Goal: Transaction & Acquisition: Book appointment/travel/reservation

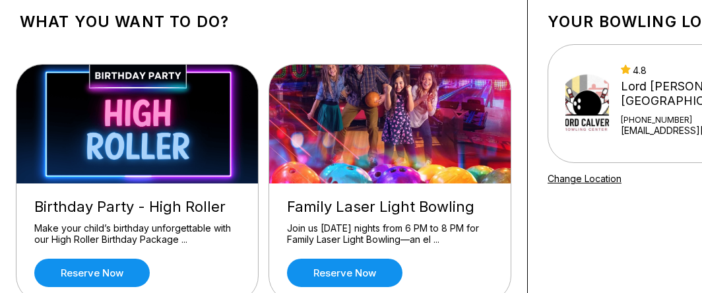
scroll to position [105, 0]
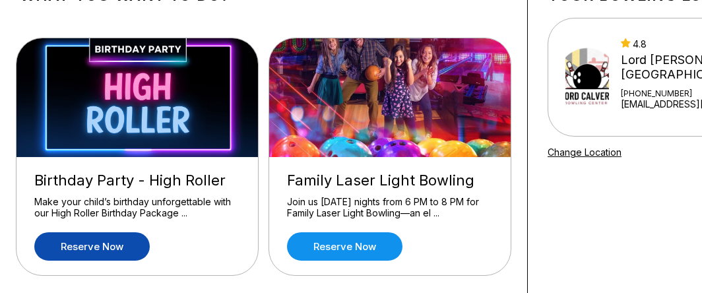
click at [118, 241] on link "Reserve now" at bounding box center [91, 246] width 115 height 28
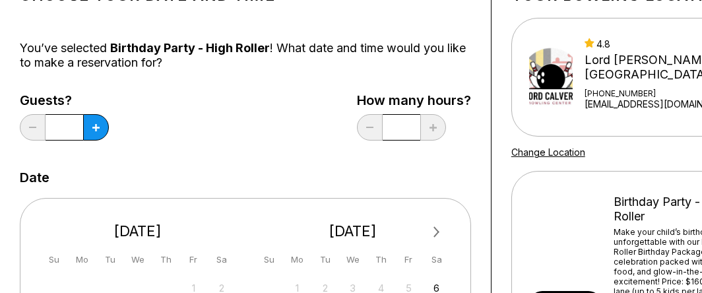
scroll to position [0, 0]
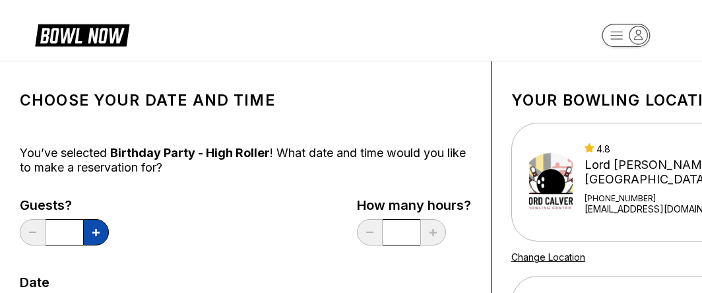
click at [97, 241] on button at bounding box center [96, 232] width 26 height 26
type input "*"
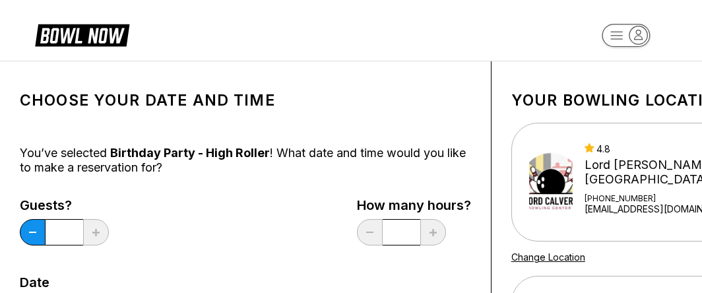
click at [200, 220] on div "Guests? * How many hours? *" at bounding box center [245, 225] width 451 height 54
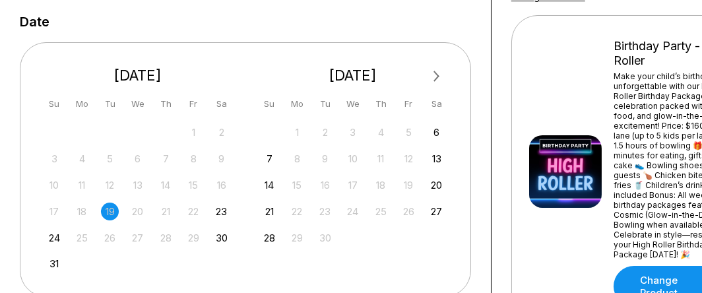
scroll to position [262, 0]
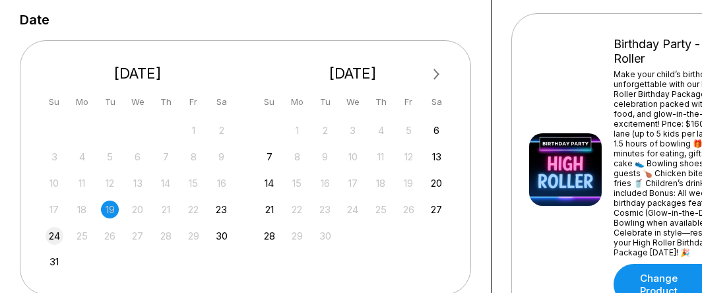
click at [52, 235] on div "24" at bounding box center [55, 236] width 18 height 18
click at [52, 229] on div "24" at bounding box center [55, 236] width 18 height 18
click at [55, 228] on div "24" at bounding box center [55, 236] width 18 height 18
click at [52, 233] on div "24" at bounding box center [55, 236] width 18 height 18
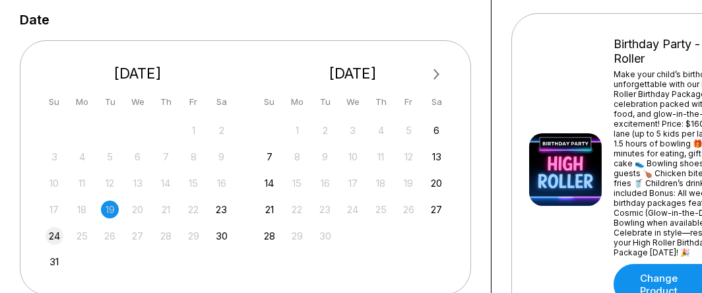
click at [56, 215] on div "17" at bounding box center [55, 209] width 18 height 18
click at [55, 234] on div "24" at bounding box center [55, 236] width 18 height 18
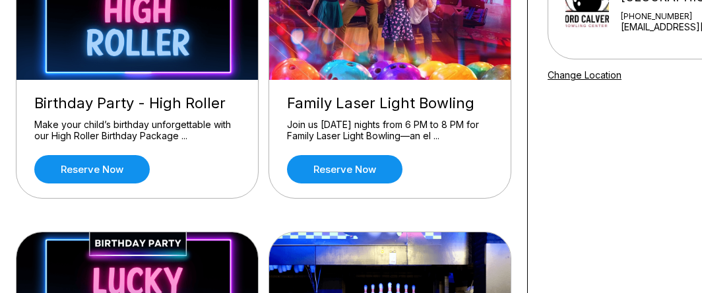
scroll to position [184, 0]
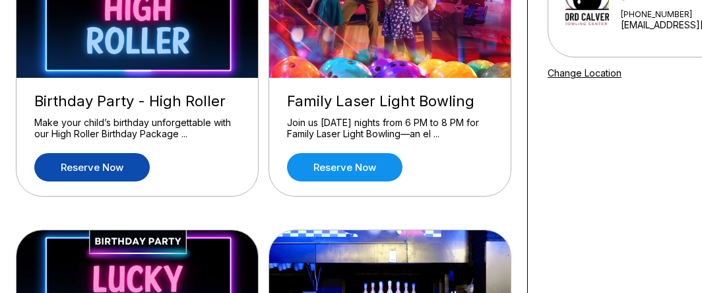
click at [111, 173] on link "Reserve now" at bounding box center [91, 167] width 115 height 28
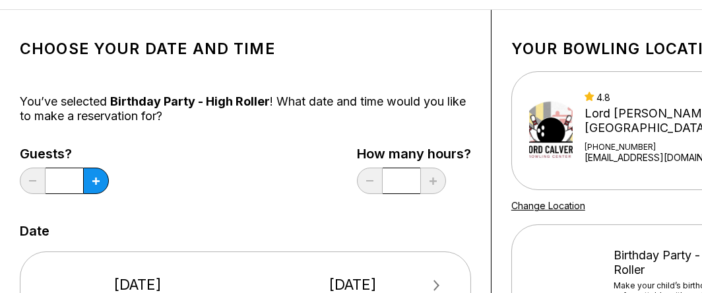
scroll to position [52, 0]
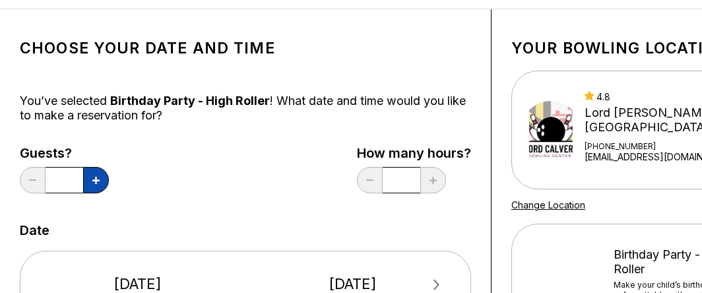
click at [101, 177] on button at bounding box center [96, 180] width 26 height 26
type input "*"
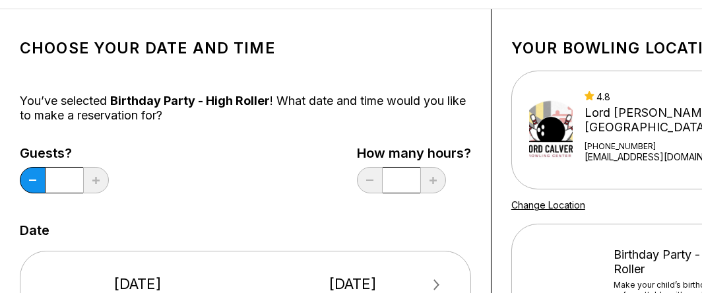
click at [175, 160] on div "Guests? * How many hours? *" at bounding box center [245, 173] width 451 height 54
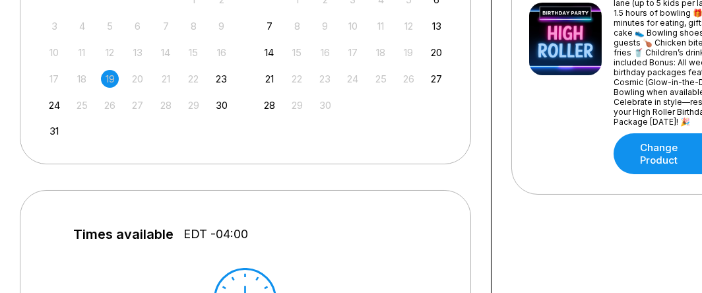
scroll to position [394, 0]
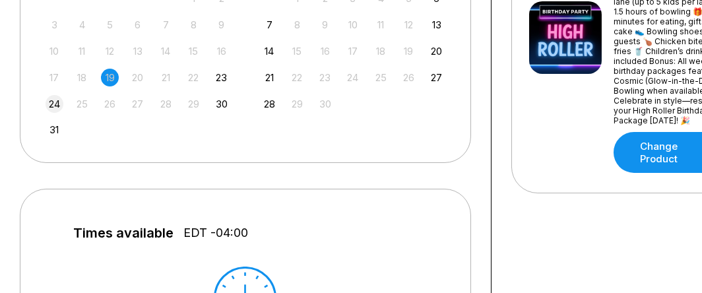
click at [49, 102] on div "24" at bounding box center [55, 104] width 18 height 18
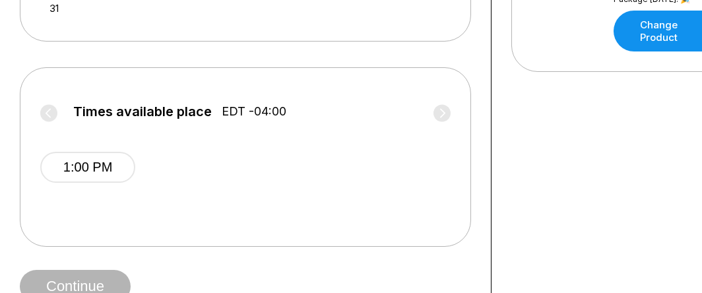
scroll to position [526, 0]
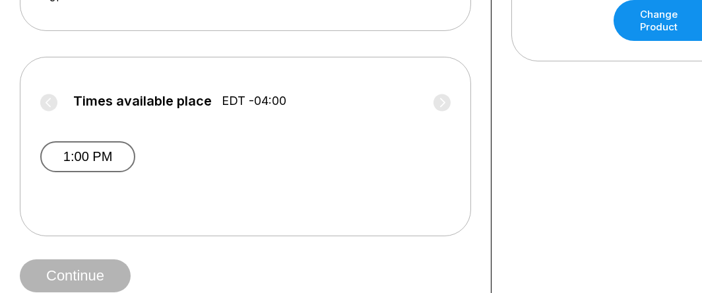
click at [91, 159] on button "1:00 PM" at bounding box center [87, 156] width 95 height 31
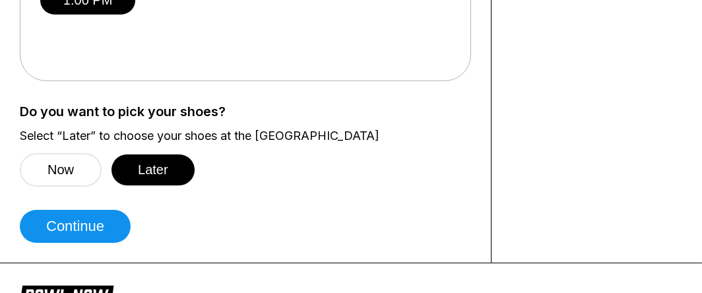
scroll to position [684, 0]
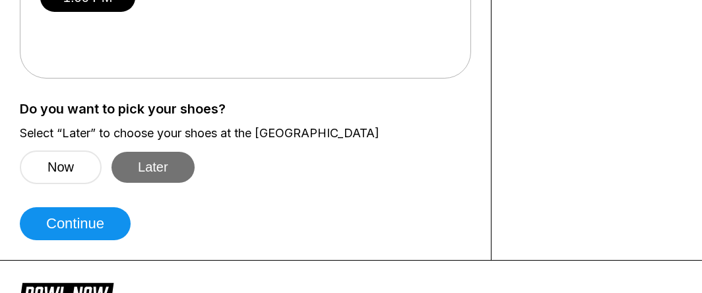
click at [154, 158] on button "Later" at bounding box center [152, 167] width 83 height 31
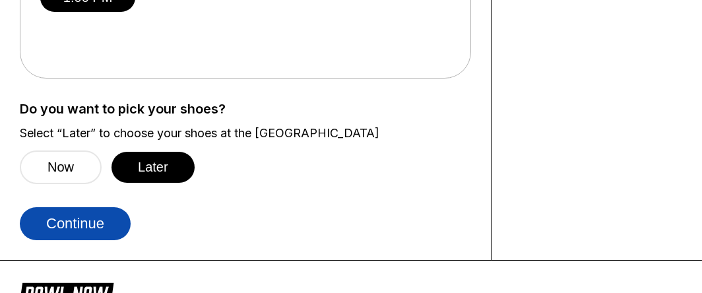
click at [86, 216] on button "Continue" at bounding box center [75, 223] width 111 height 33
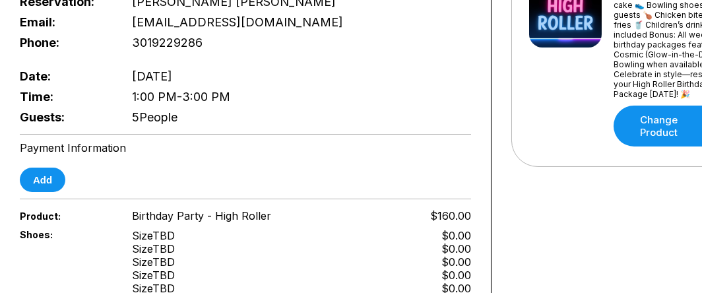
scroll to position [394, 0]
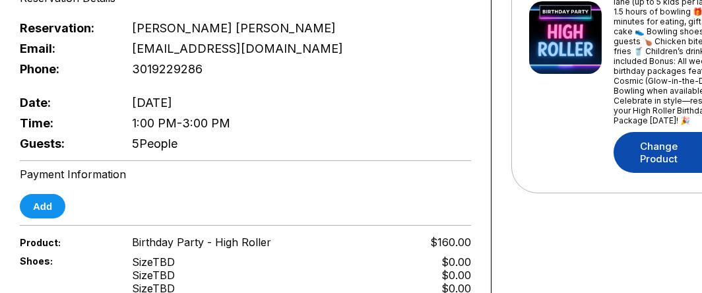
click at [636, 146] on link "Change Product" at bounding box center [674, 152] width 123 height 41
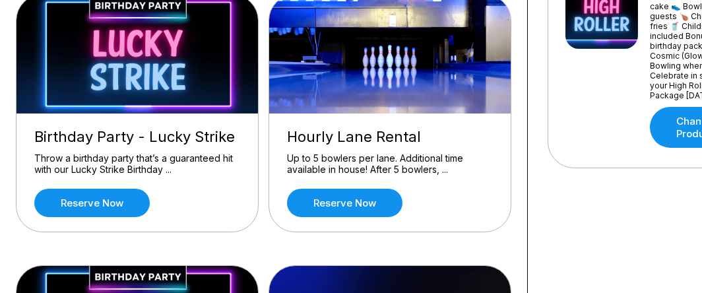
scroll to position [421, 0]
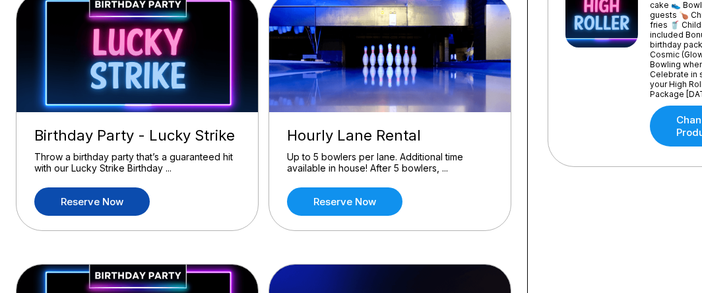
click at [104, 204] on link "Reserve now" at bounding box center [91, 201] width 115 height 28
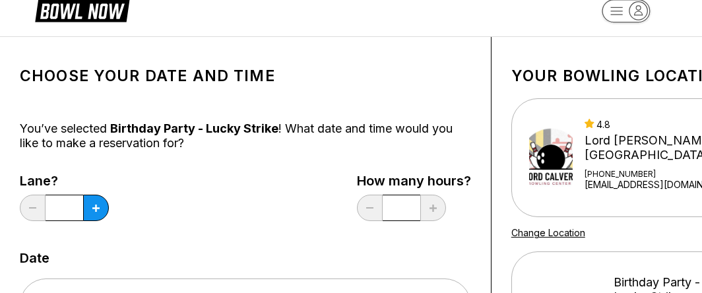
scroll to position [26, 0]
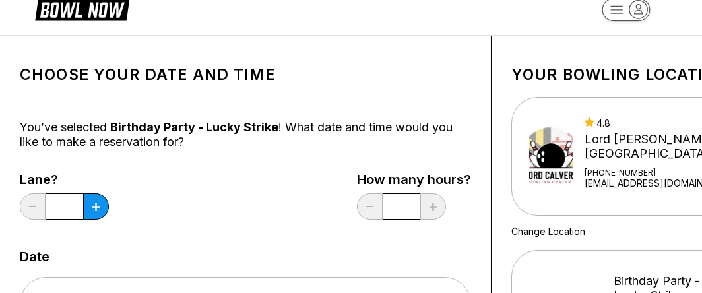
click at [104, 204] on button at bounding box center [96, 206] width 26 height 26
type input "*"
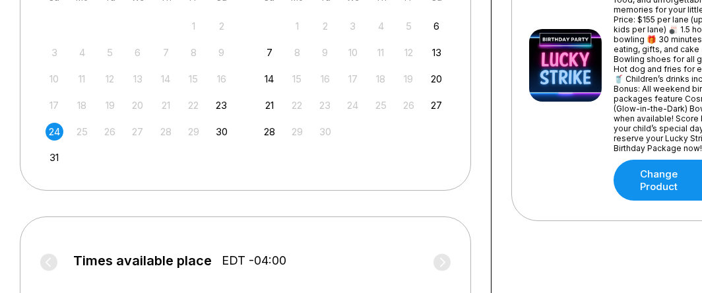
scroll to position [368, 0]
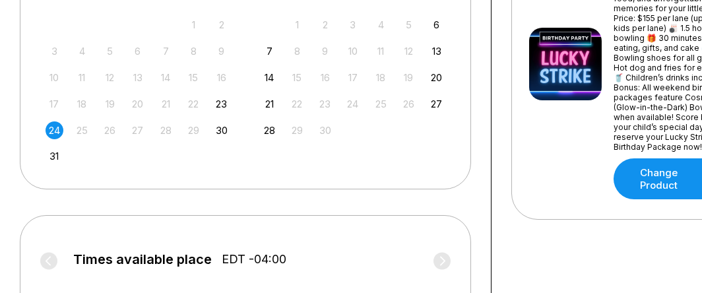
click at [51, 128] on div "24" at bounding box center [55, 130] width 18 height 18
click at [13, 183] on div "Choose your Date and time You’ve selected Birthday Party - Lucky Strike ! What …" at bounding box center [245, 81] width 491 height 777
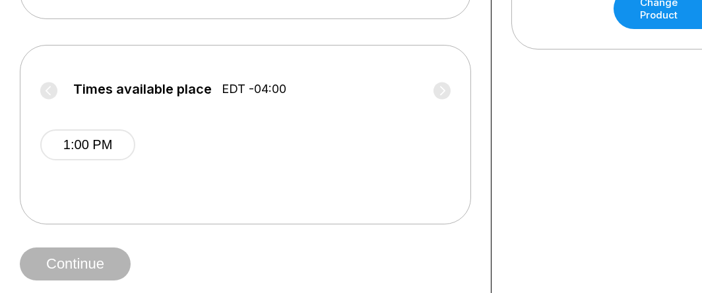
scroll to position [578, 0]
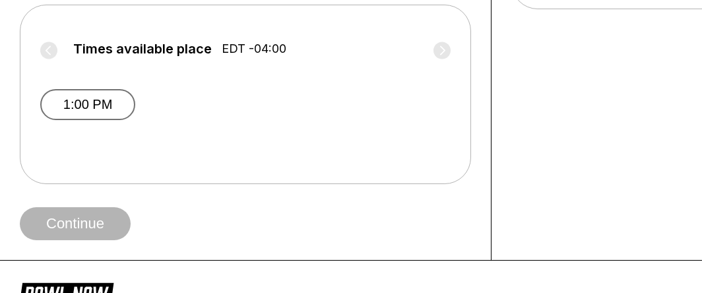
click at [76, 104] on button "1:00 PM" at bounding box center [87, 104] width 95 height 31
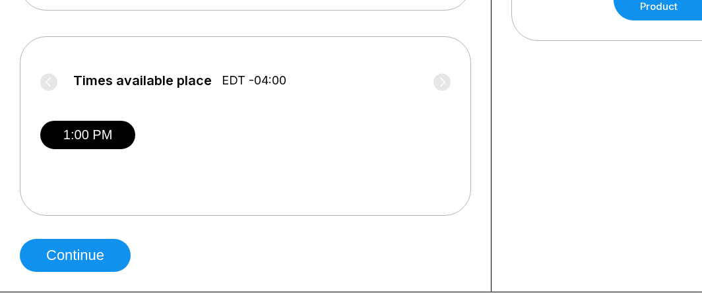
scroll to position [605, 0]
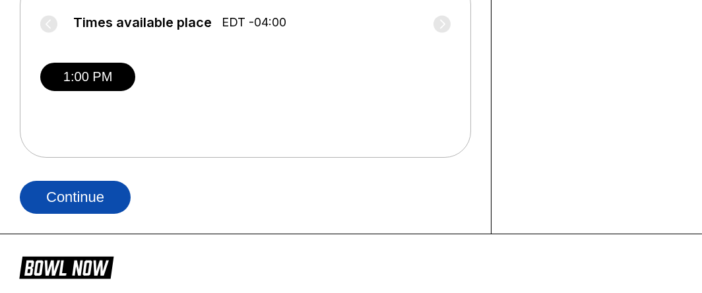
click at [90, 183] on button "Continue" at bounding box center [75, 197] width 111 height 33
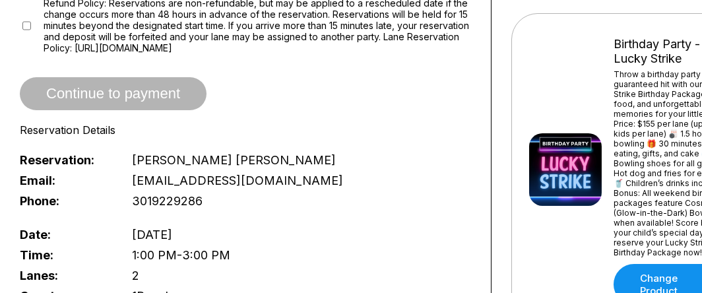
scroll to position [315, 0]
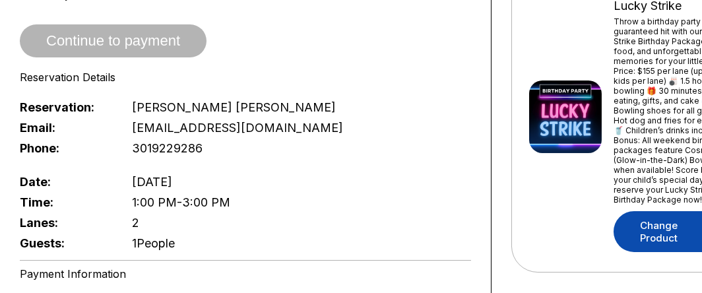
click at [647, 215] on link "Change Product" at bounding box center [674, 231] width 123 height 41
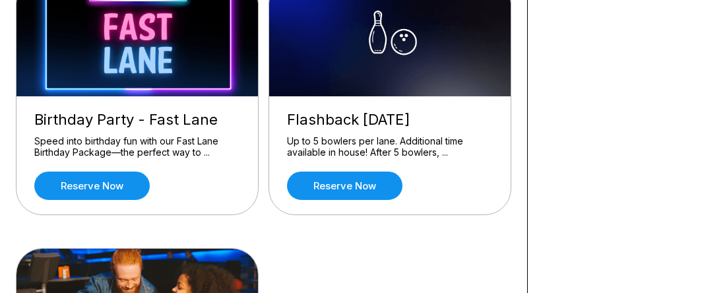
scroll to position [710, 0]
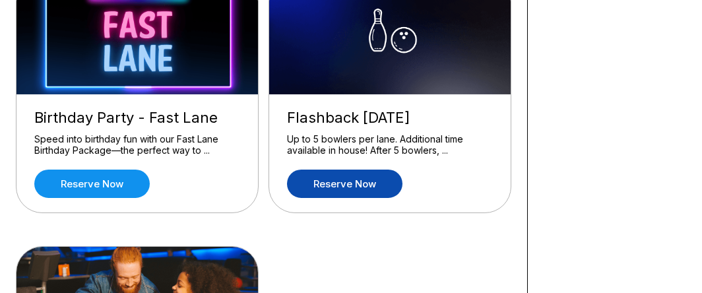
click at [382, 184] on link "Reserve now" at bounding box center [344, 183] width 115 height 28
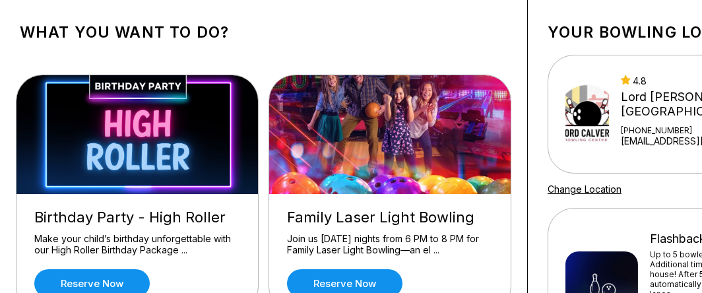
scroll to position [52, 0]
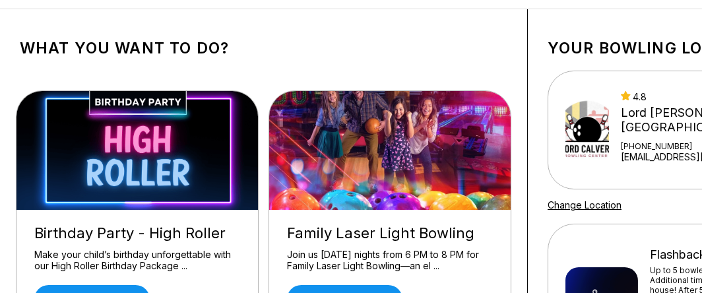
click at [160, 182] on img at bounding box center [137, 150] width 243 height 119
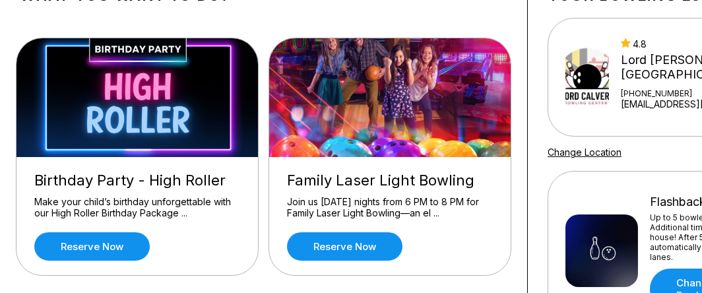
scroll to position [131, 0]
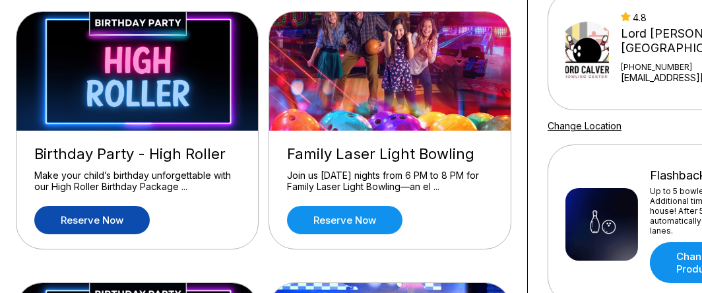
click at [121, 210] on link "Reserve now" at bounding box center [91, 220] width 115 height 28
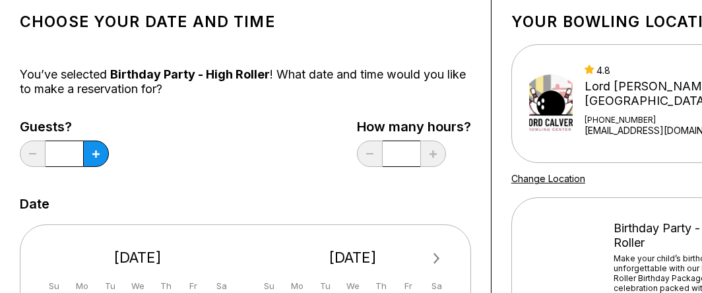
scroll to position [105, 0]
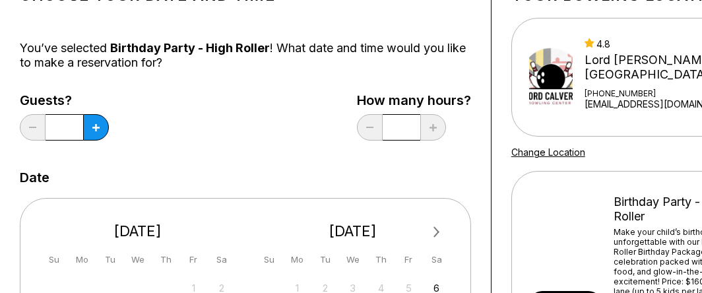
click at [73, 129] on input "*" at bounding box center [65, 127] width 38 height 26
click at [92, 128] on icon at bounding box center [95, 127] width 7 height 7
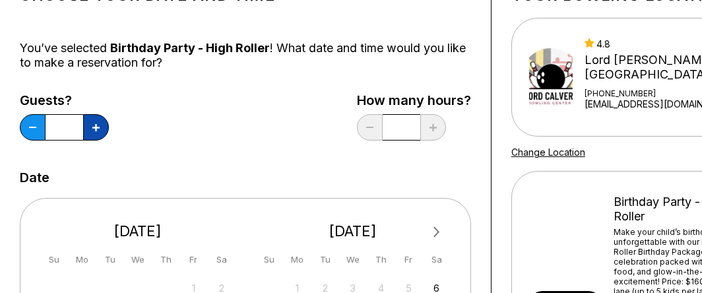
type input "*"
click at [187, 126] on div "Guests? * How many hours? *" at bounding box center [245, 120] width 451 height 54
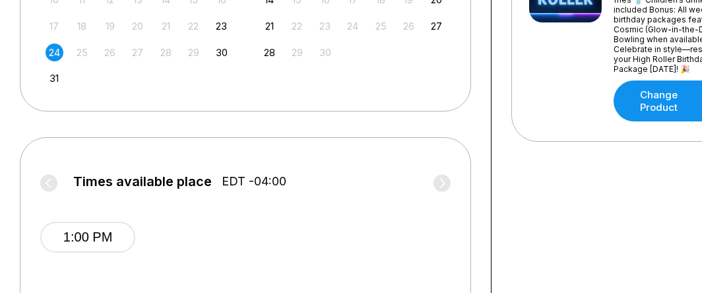
scroll to position [447, 0]
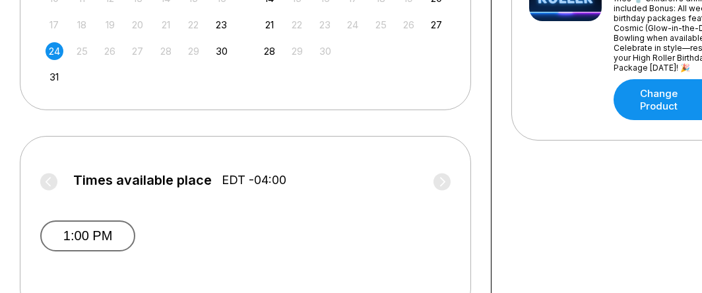
click at [94, 231] on button "1:00 PM" at bounding box center [87, 235] width 95 height 31
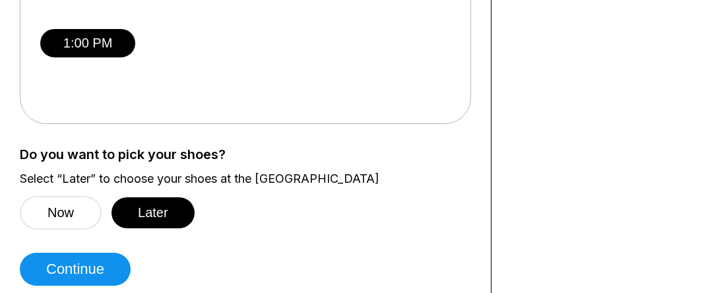
scroll to position [665, 0]
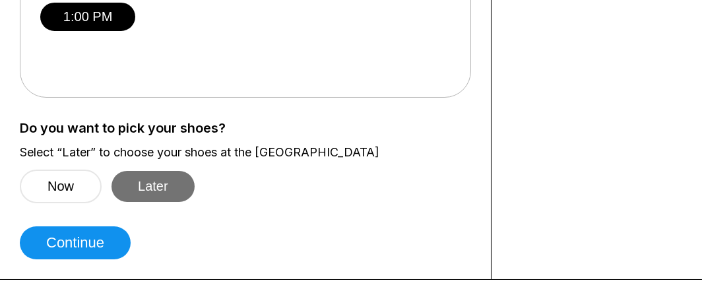
click at [171, 185] on button "Later" at bounding box center [152, 186] width 83 height 31
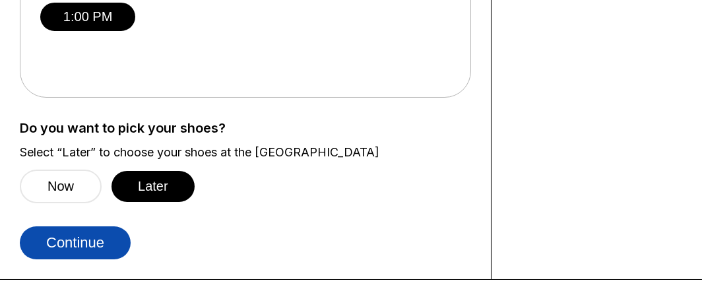
click at [115, 229] on button "Continue" at bounding box center [75, 242] width 111 height 33
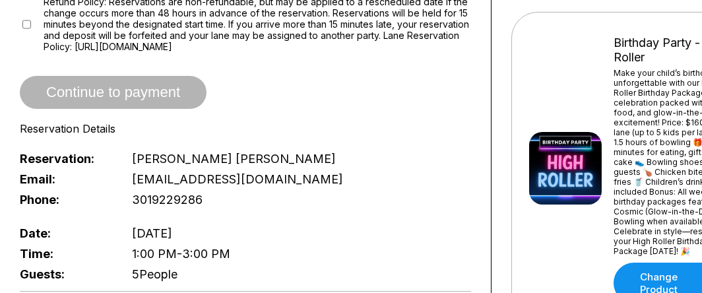
scroll to position [262, 0]
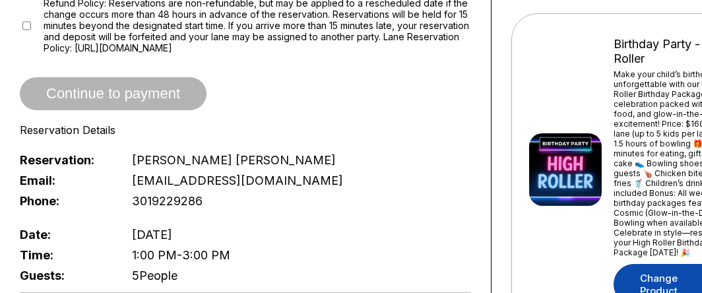
click at [636, 264] on link "Change Product" at bounding box center [674, 284] width 123 height 41
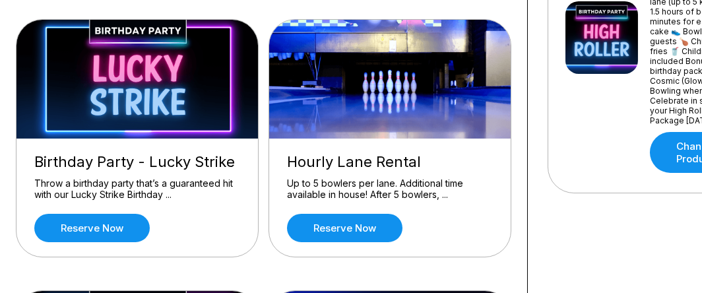
scroll to position [421, 0]
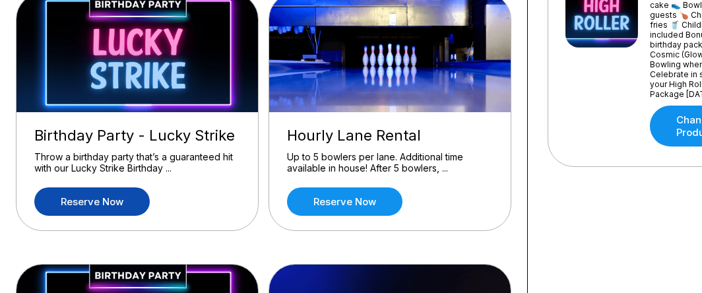
click at [81, 193] on link "Reserve now" at bounding box center [91, 201] width 115 height 28
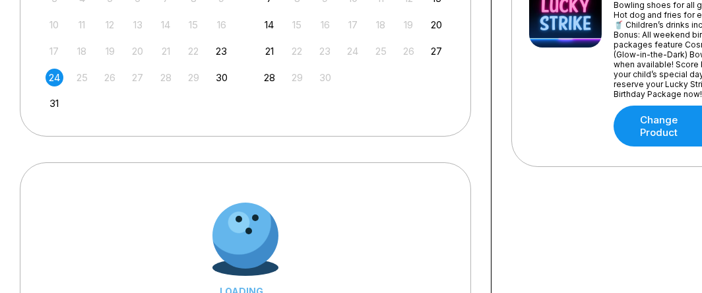
scroll to position [0, 0]
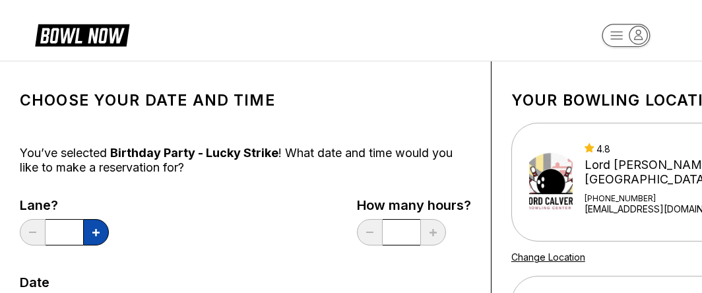
click at [94, 238] on button at bounding box center [96, 232] width 26 height 26
type input "*"
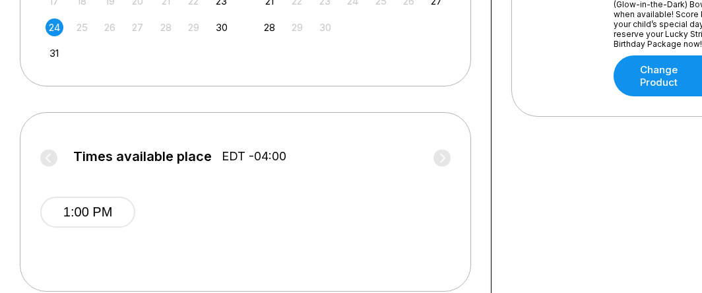
scroll to position [473, 0]
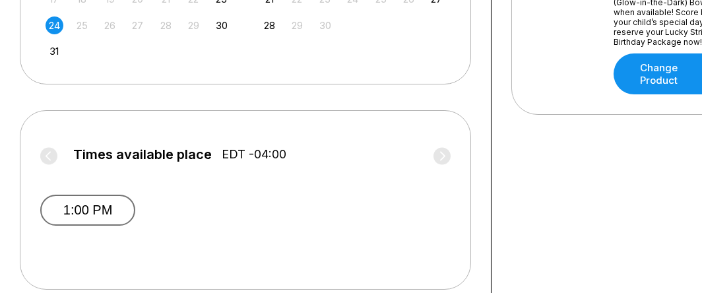
click at [78, 215] on button "1:00 PM" at bounding box center [87, 210] width 95 height 31
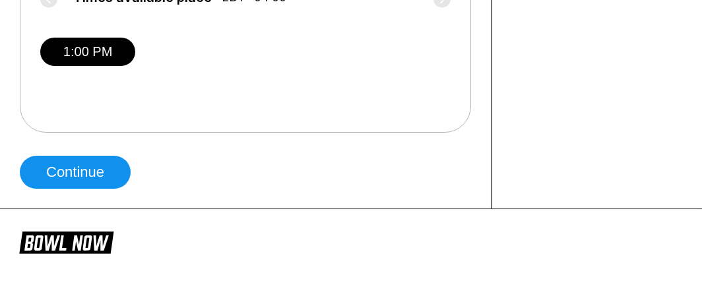
scroll to position [631, 0]
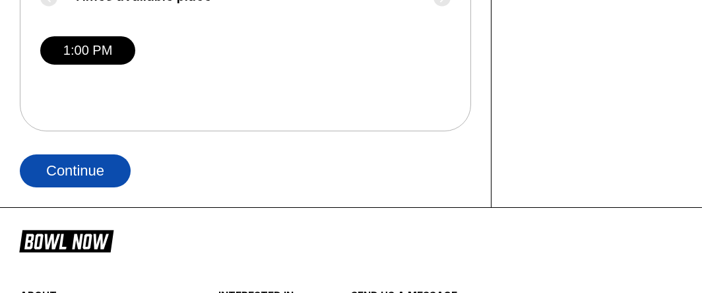
click at [91, 164] on button "Continue" at bounding box center [75, 170] width 111 height 33
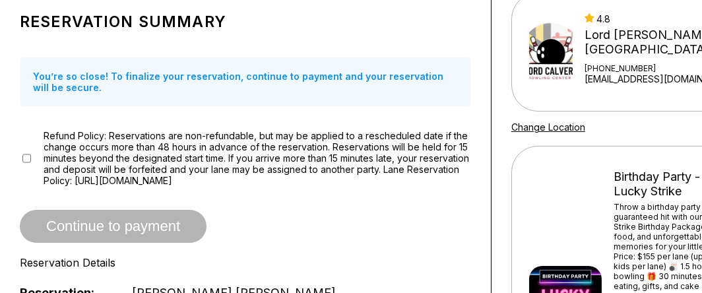
scroll to position [131, 0]
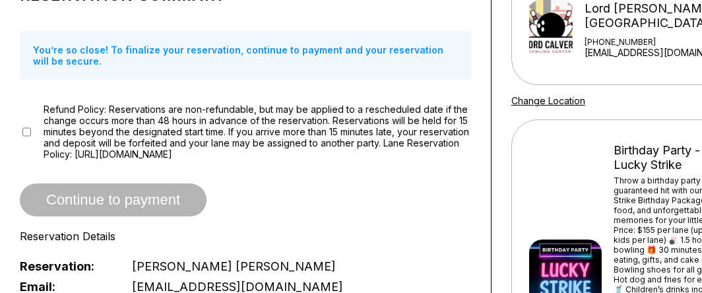
click at [576, 208] on div "Birthday Party - Lucky Strike Throw a birthday party that’s a guaranteed hit wi…" at bounding box center [632, 275] width 207 height 271
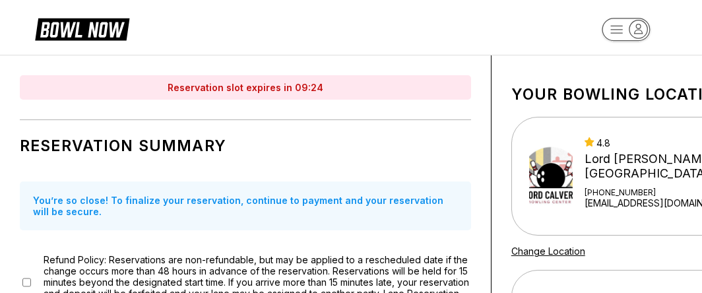
scroll to position [0, 0]
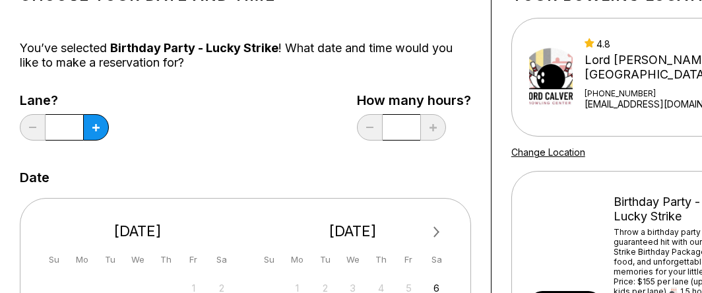
scroll to position [131, 0]
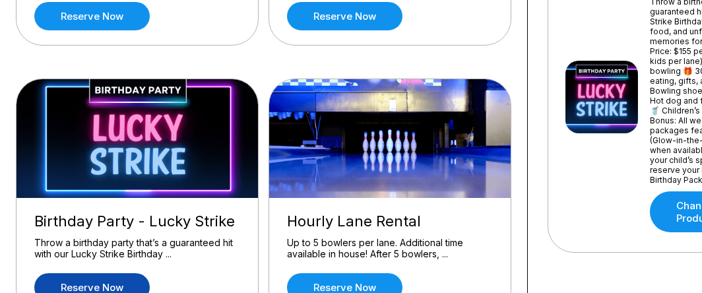
scroll to position [368, 0]
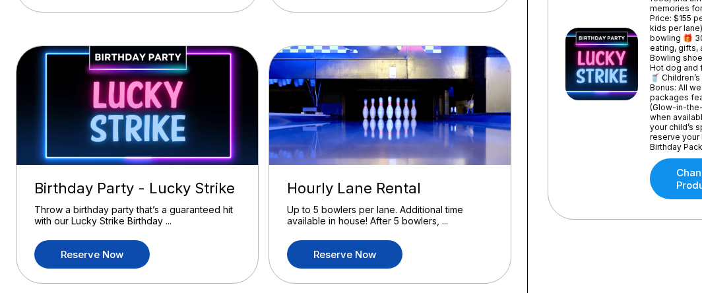
click at [319, 242] on link "Reserve now" at bounding box center [344, 254] width 115 height 28
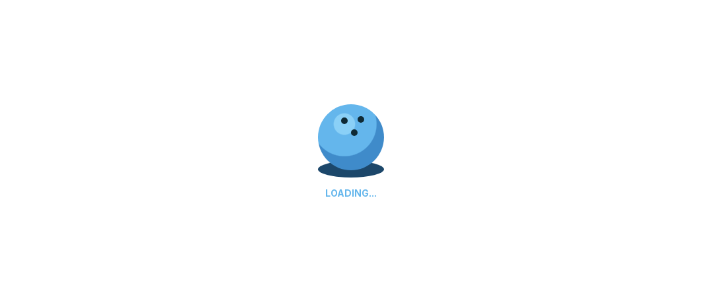
scroll to position [0, 0]
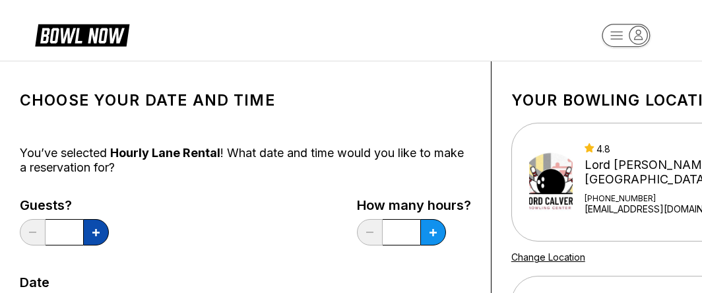
click at [96, 231] on icon at bounding box center [95, 232] width 7 height 7
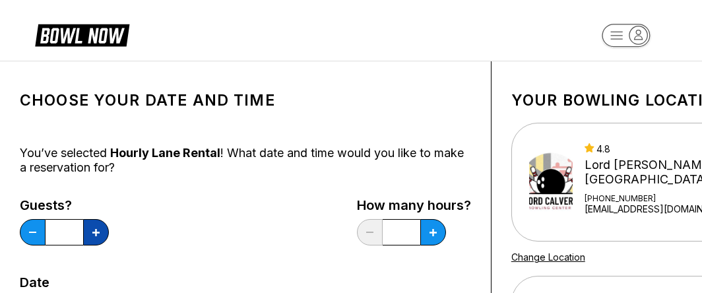
click at [96, 231] on icon at bounding box center [95, 232] width 7 height 7
type input "**"
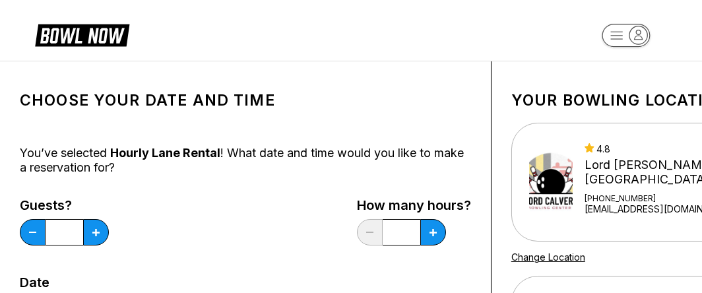
click at [198, 214] on div "Guests? ** How many hours? *" at bounding box center [245, 225] width 451 height 54
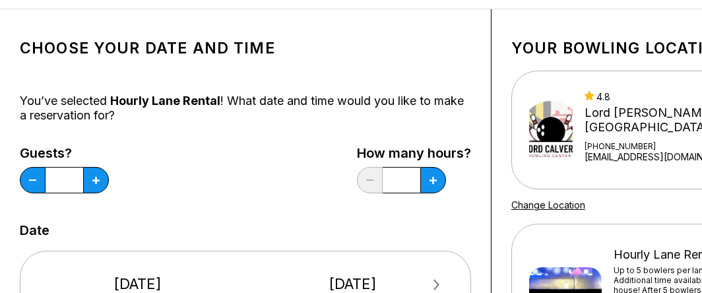
scroll to position [78, 0]
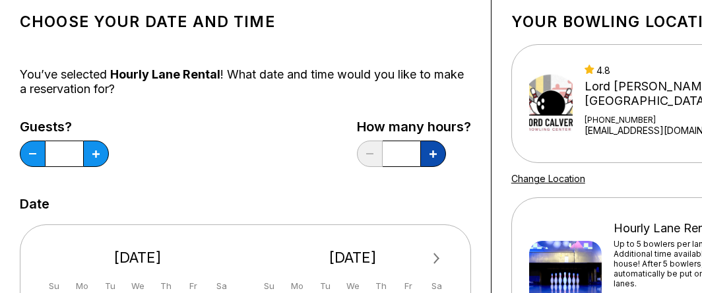
click at [109, 141] on button at bounding box center [96, 153] width 26 height 26
click at [109, 158] on button at bounding box center [96, 153] width 26 height 26
type input "*"
click at [273, 162] on div "Guests? ** How many hours? *" at bounding box center [245, 146] width 451 height 54
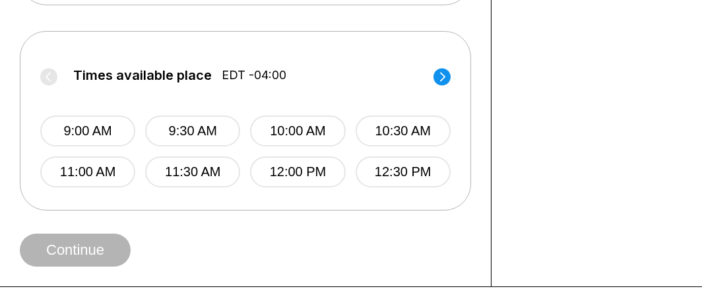
scroll to position [578, 0]
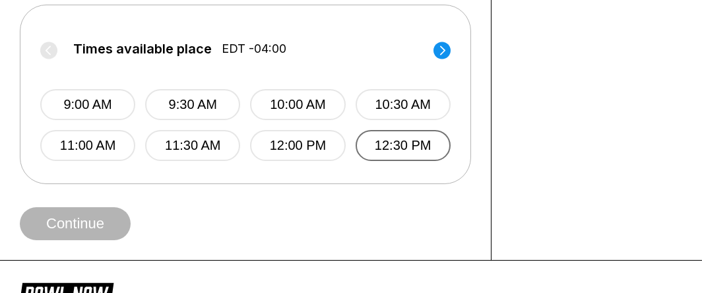
click at [386, 150] on button "12:30 PM" at bounding box center [402, 145] width 95 height 31
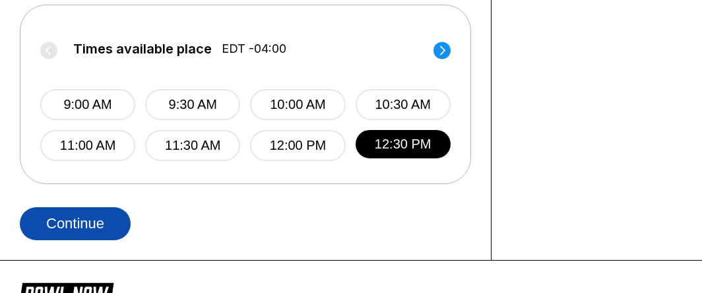
click at [76, 209] on button "Continue" at bounding box center [75, 223] width 111 height 33
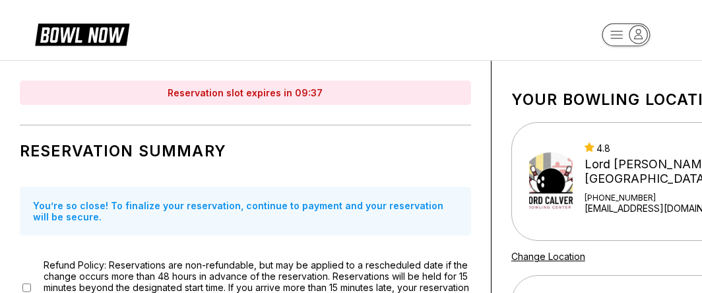
scroll to position [0, 0]
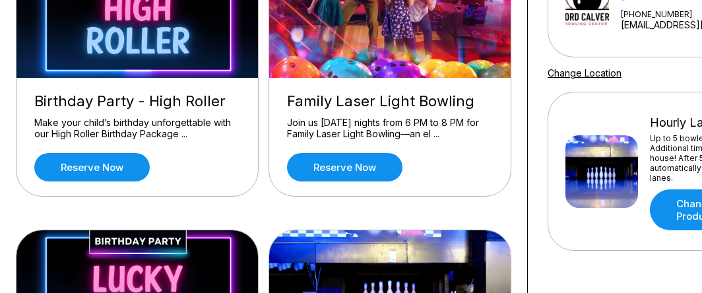
scroll to position [210, 0]
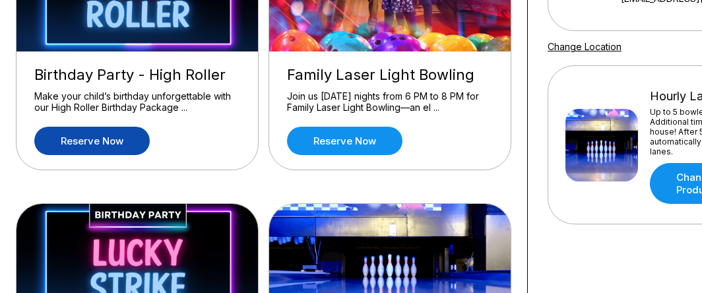
click at [137, 134] on link "Reserve now" at bounding box center [91, 141] width 115 height 28
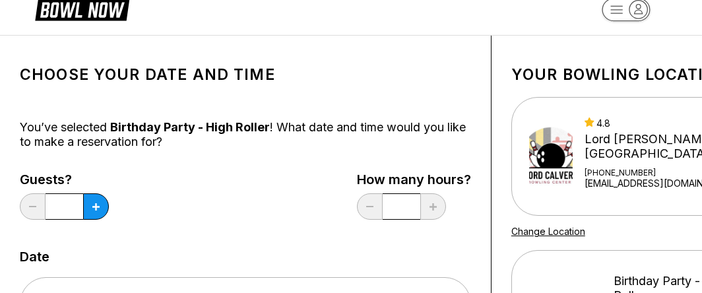
scroll to position [78, 0]
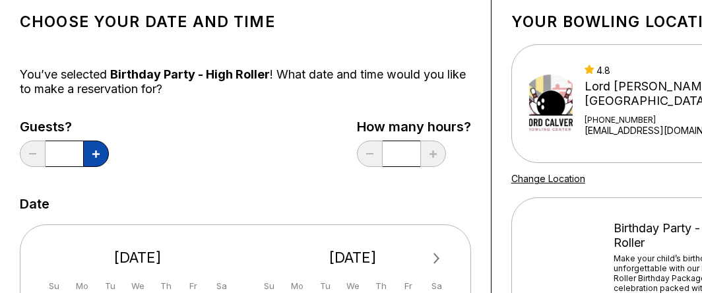
click at [97, 150] on icon at bounding box center [95, 153] width 7 height 7
type input "*"
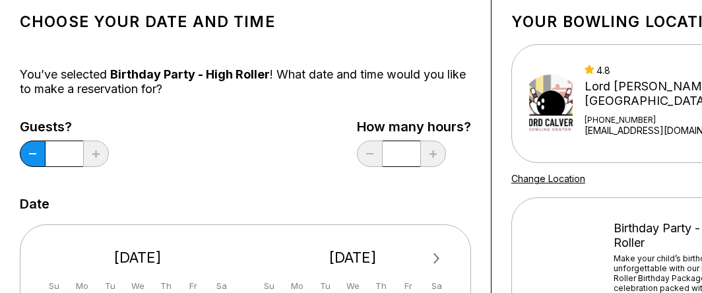
click at [150, 146] on div "Guests? * How many hours? *" at bounding box center [245, 146] width 451 height 54
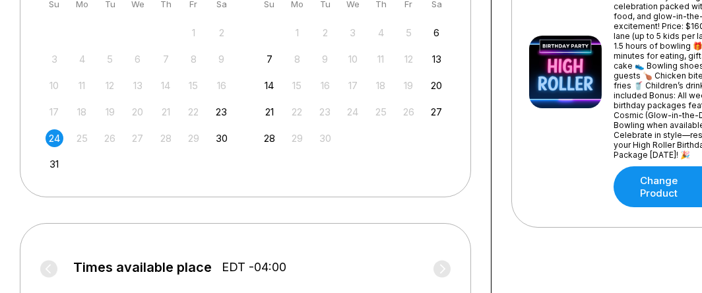
scroll to position [368, 0]
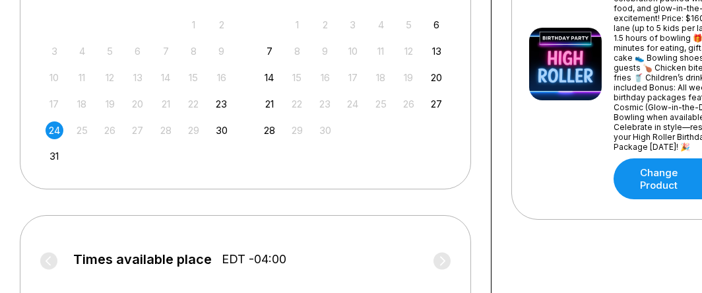
click at [56, 132] on div "24" at bounding box center [55, 130] width 18 height 18
click at [76, 187] on div "Next Month [DATE] Su Mo Tu We Th Fr Sa 27 28 29 30 31 1 2 3 4 5 6 7 8 9 10 11 1…" at bounding box center [245, 62] width 451 height 254
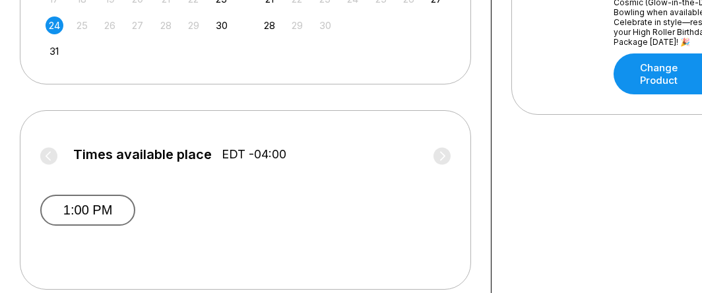
click at [76, 201] on button "1:00 PM" at bounding box center [87, 210] width 95 height 31
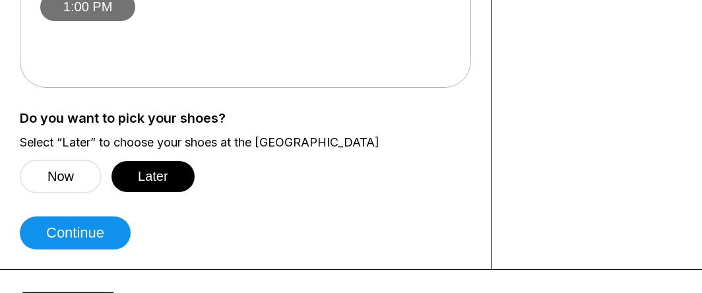
scroll to position [684, 0]
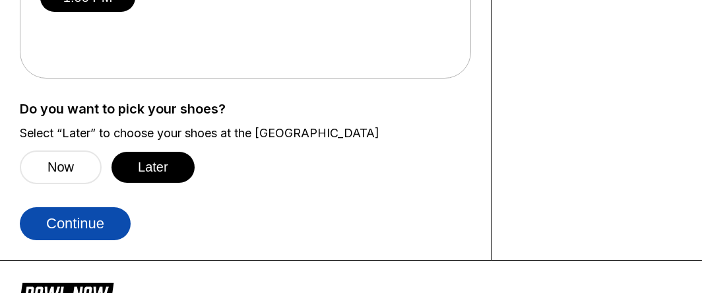
click at [88, 224] on button "Continue" at bounding box center [75, 223] width 111 height 33
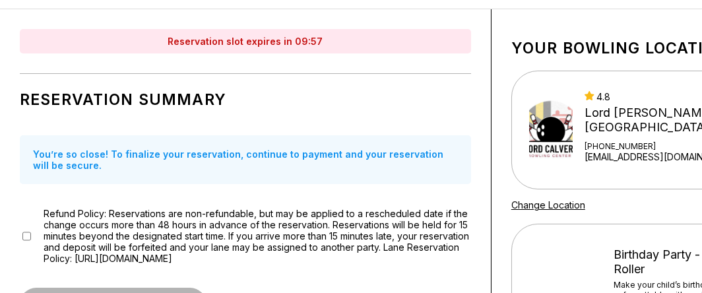
scroll to position [52, 0]
click at [252, 257] on span "Refund Policy: Reservations are non-refundable, but may be applied to a resched…" at bounding box center [257, 236] width 427 height 56
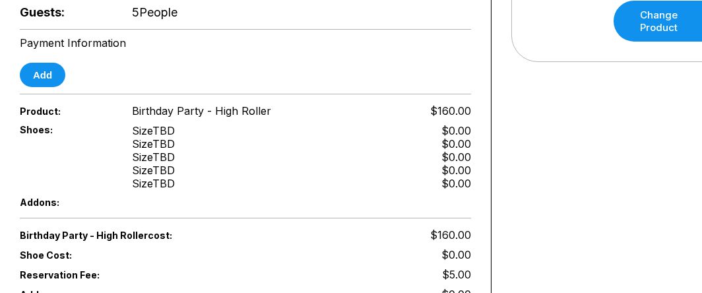
scroll to position [552, 0]
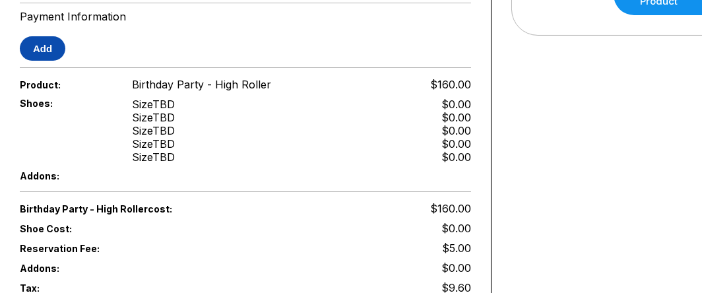
click at [47, 50] on button "Add" at bounding box center [43, 48] width 46 height 24
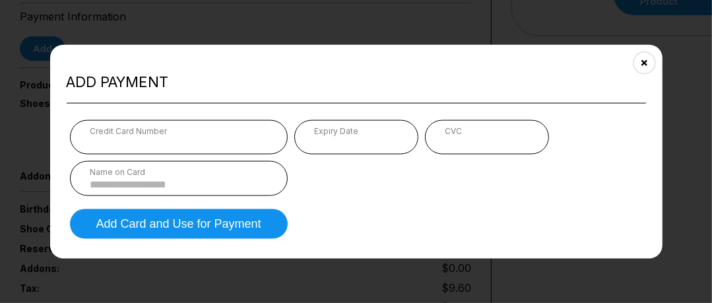
click at [311, 144] on div "Expiry Date" at bounding box center [356, 137] width 124 height 34
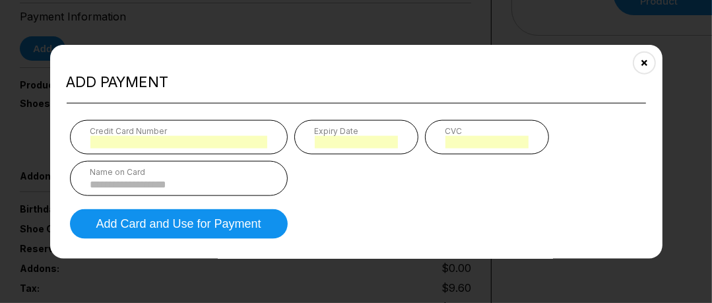
click at [224, 176] on div "Name on Card" at bounding box center [179, 178] width 218 height 35
click at [214, 191] on div "Name on Card" at bounding box center [179, 178] width 218 height 35
click at [210, 186] on input at bounding box center [178, 184] width 177 height 11
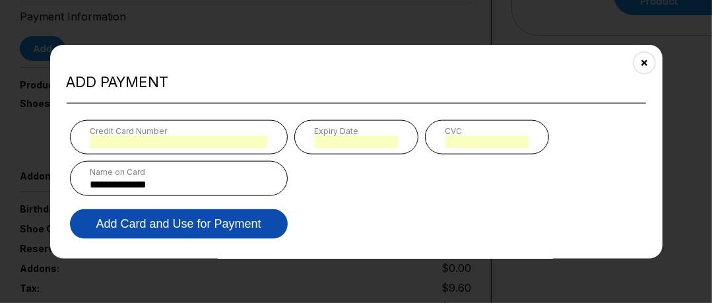
type input "**********"
click at [204, 218] on button "Add Card and Use for Payment" at bounding box center [179, 224] width 218 height 30
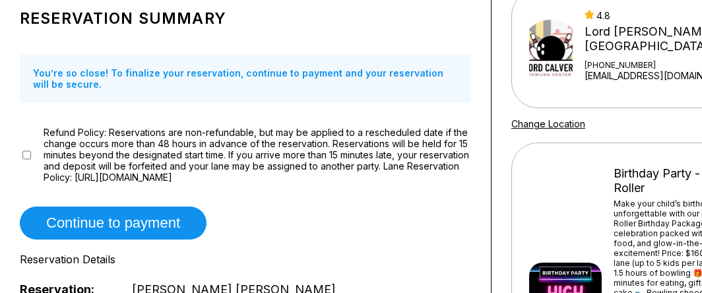
scroll to position [52, 0]
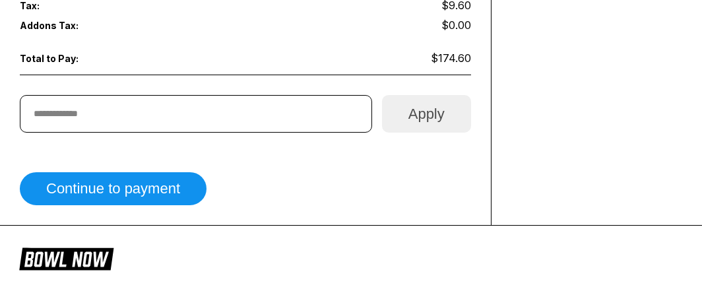
scroll to position [841, 0]
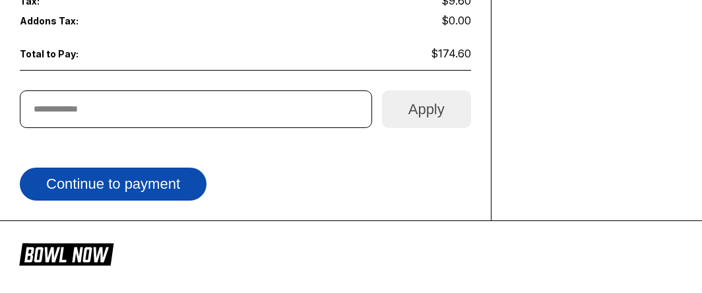
click at [166, 189] on button "Continue to payment" at bounding box center [113, 183] width 187 height 33
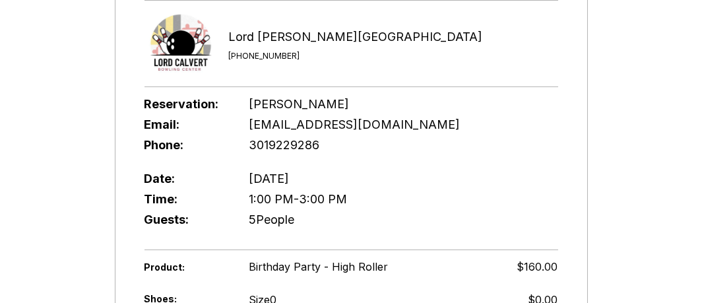
scroll to position [83, 0]
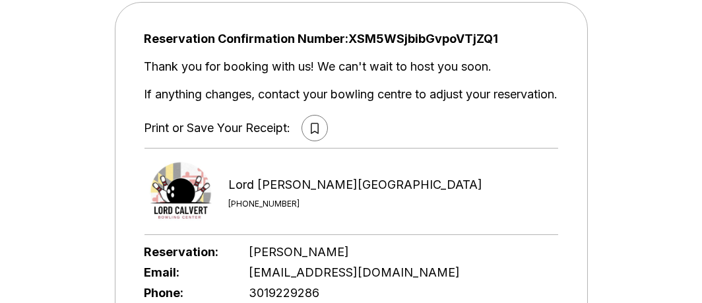
click at [311, 123] on icon at bounding box center [314, 128] width 7 height 11
